Goal: Navigation & Orientation: Find specific page/section

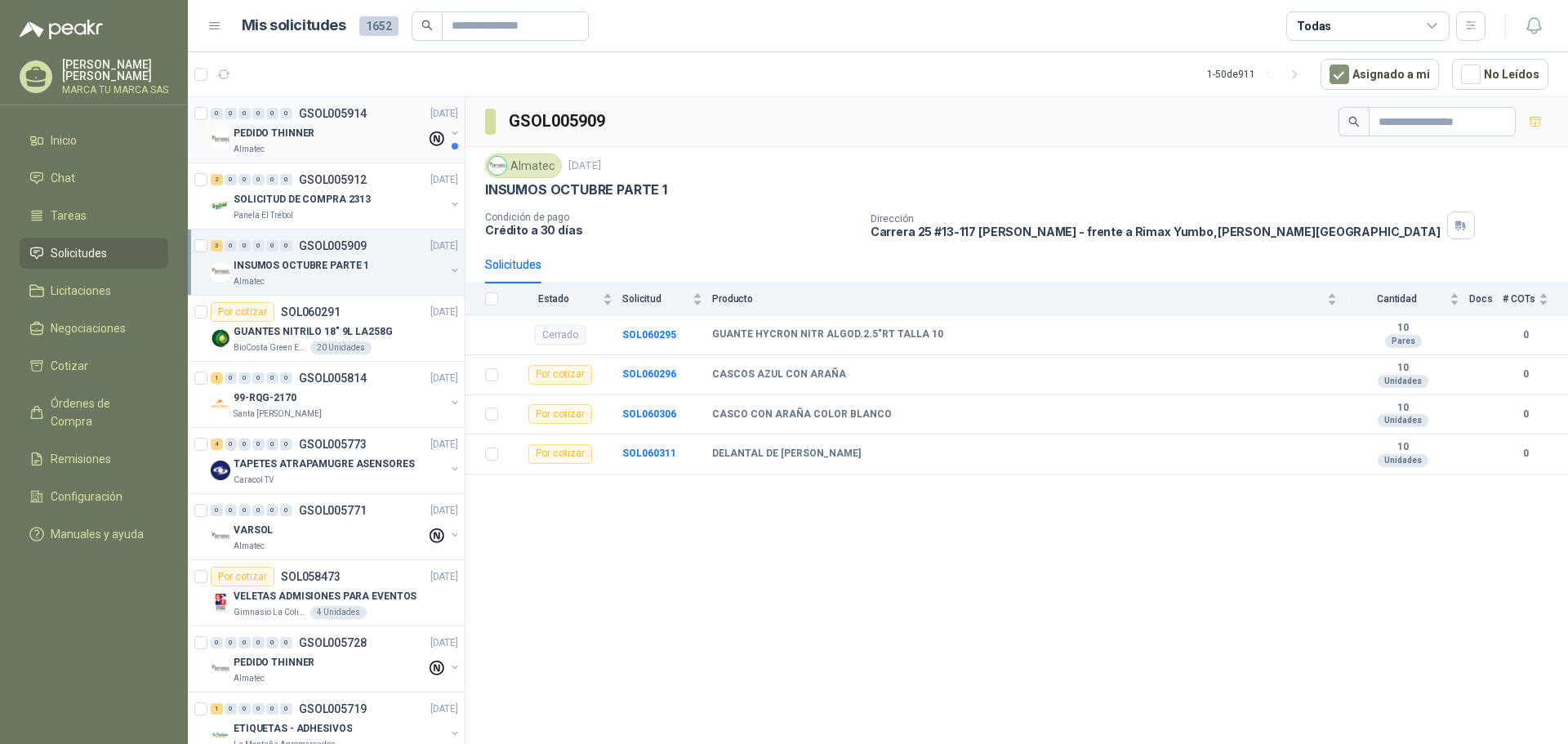
click at [393, 155] on div "Almatec" at bounding box center [329, 150] width 192 height 13
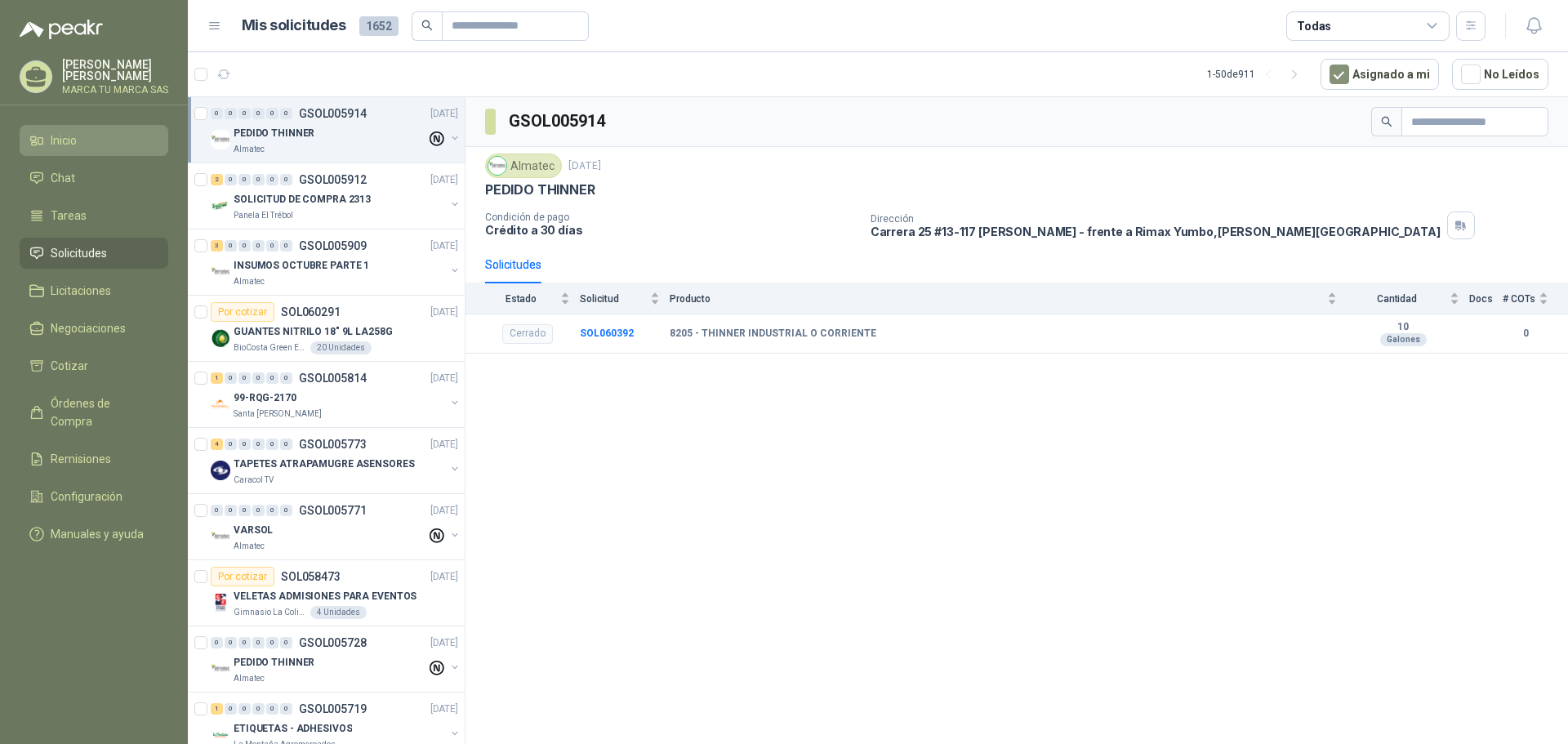
click at [108, 141] on li "Inicio" at bounding box center [94, 140] width 129 height 18
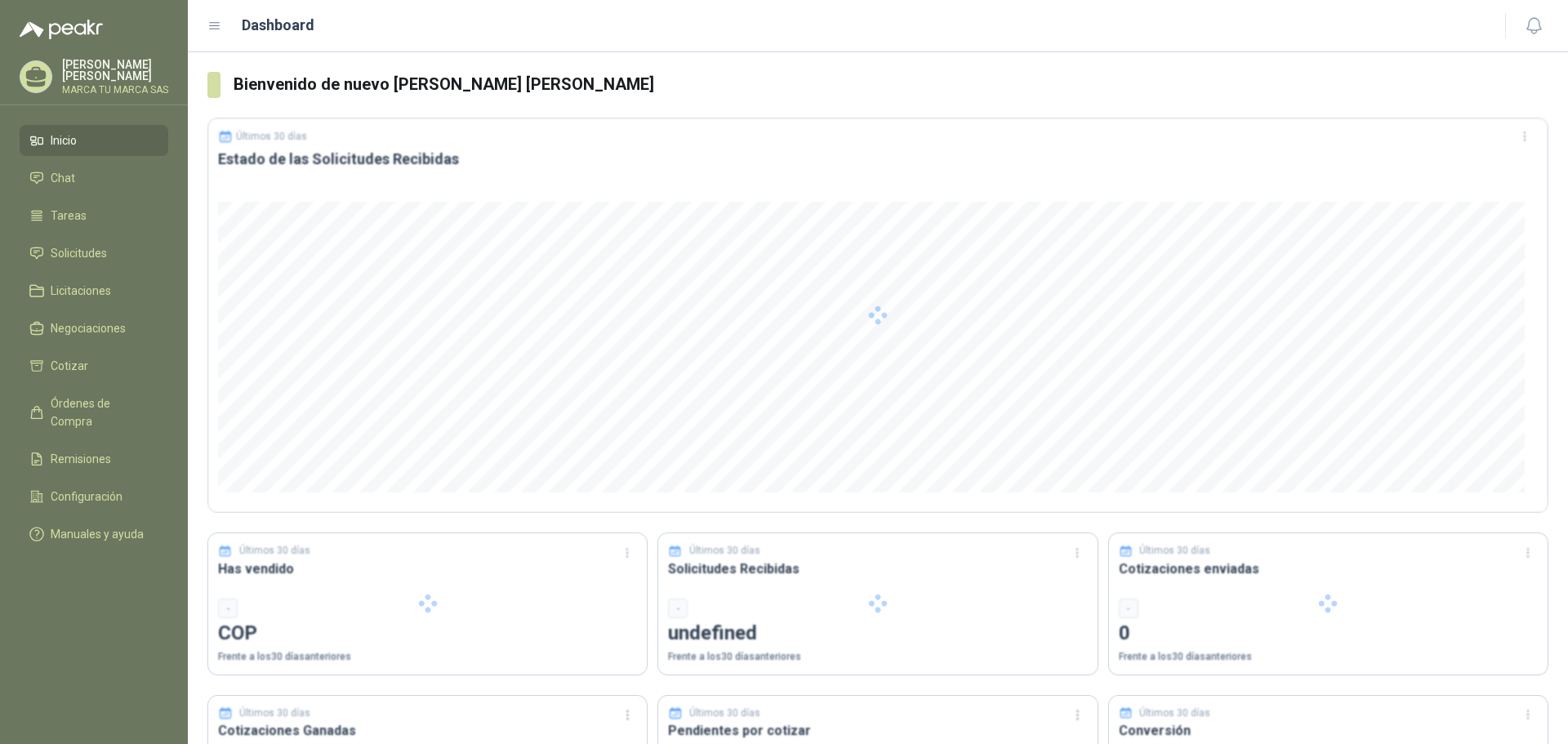
click at [100, 126] on link "Inicio" at bounding box center [94, 140] width 149 height 31
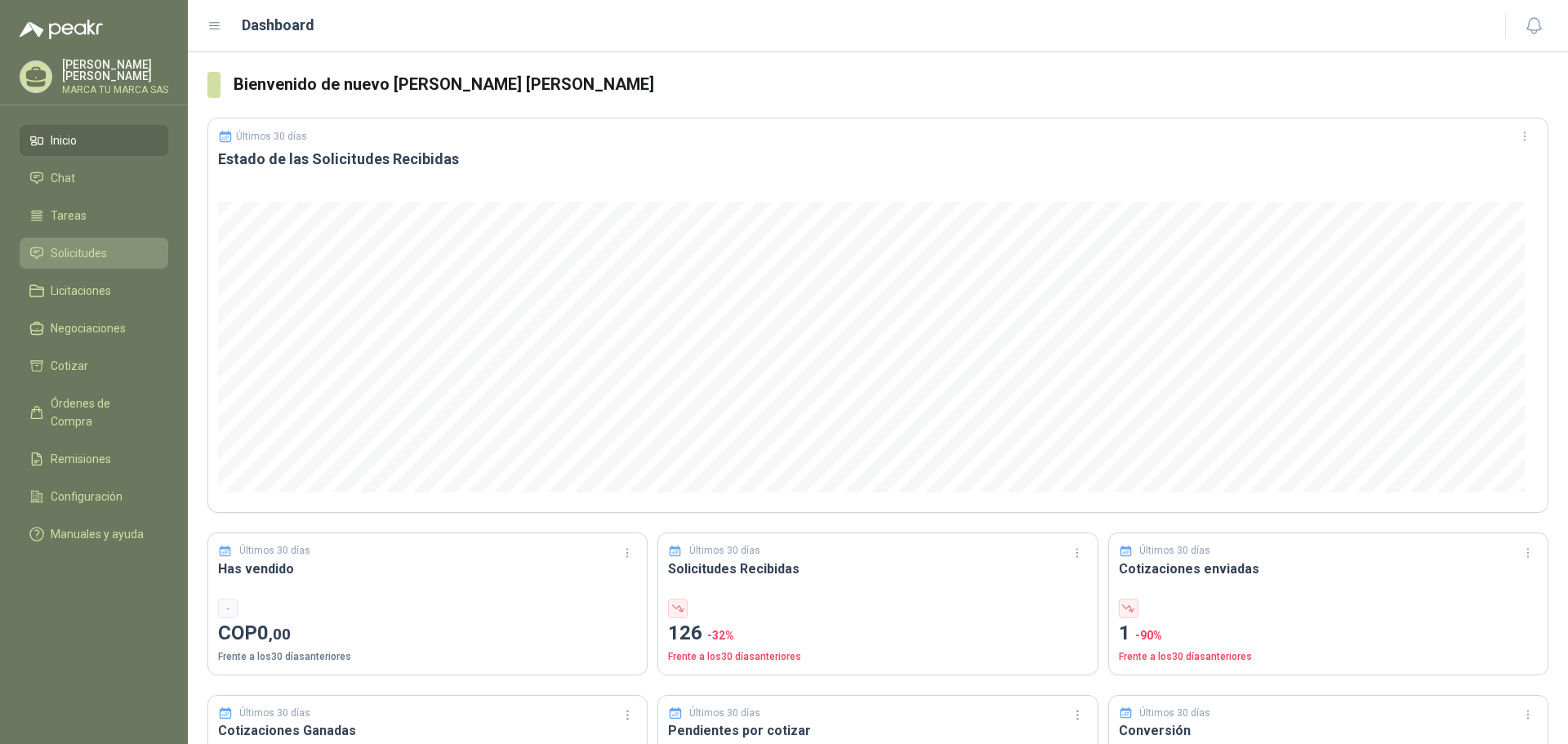
click at [101, 251] on span "Solicitudes" at bounding box center [78, 253] width 57 height 18
